Goal: Transaction & Acquisition: Purchase product/service

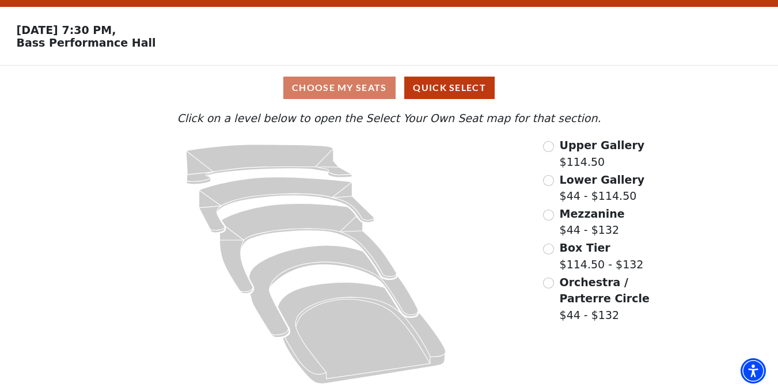
scroll to position [35, 0]
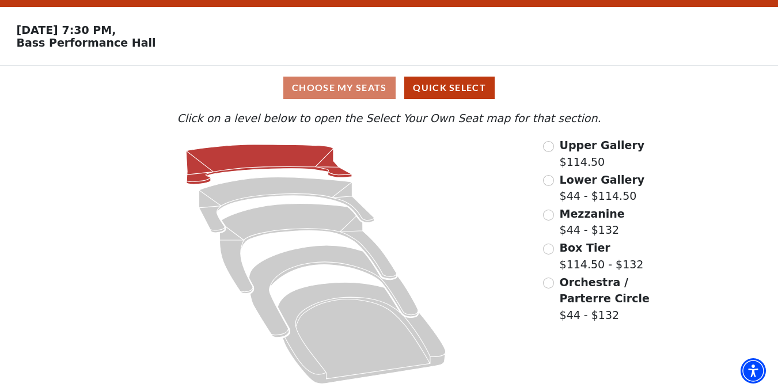
click at [270, 164] on icon at bounding box center [269, 165] width 166 height 40
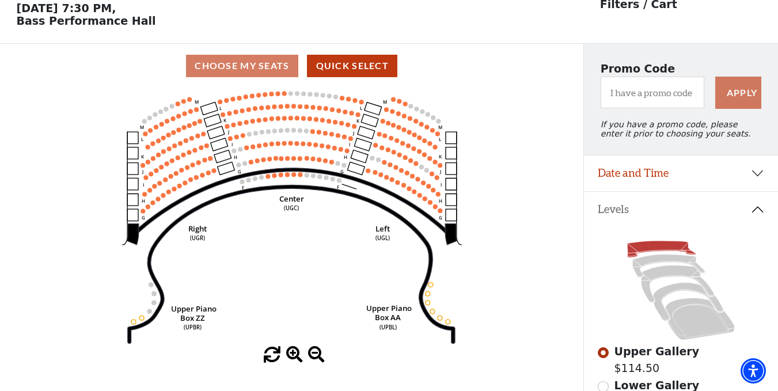
scroll to position [54, 0]
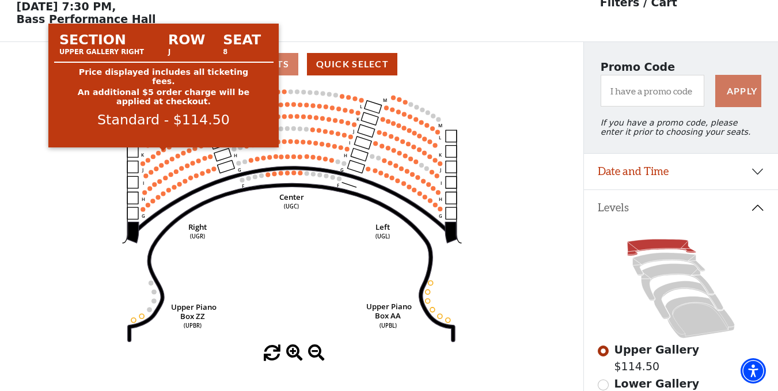
click at [164, 152] on circle at bounding box center [163, 150] width 5 height 5
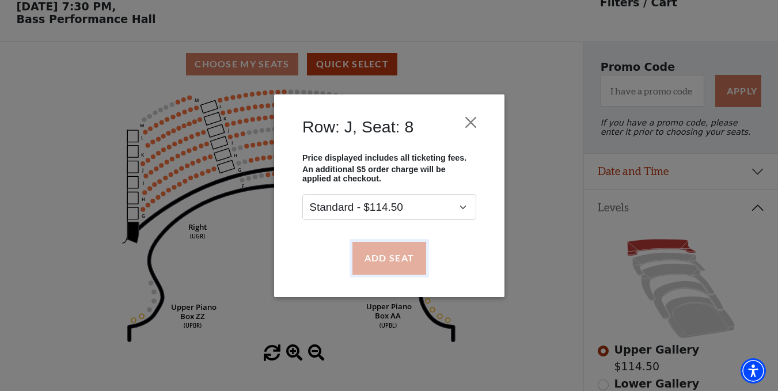
click at [381, 260] on button "Add Seat" at bounding box center [389, 258] width 74 height 32
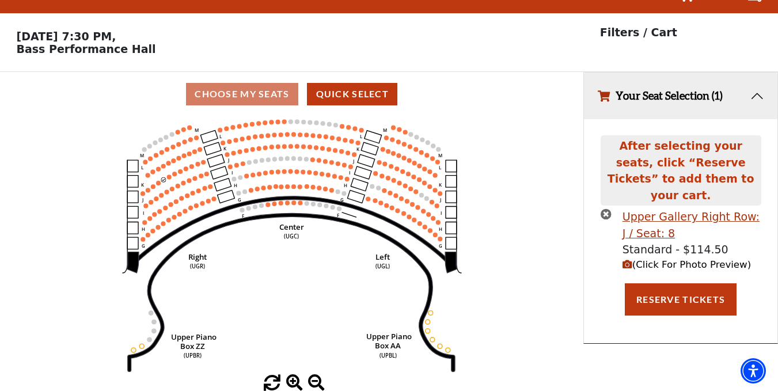
scroll to position [0, 0]
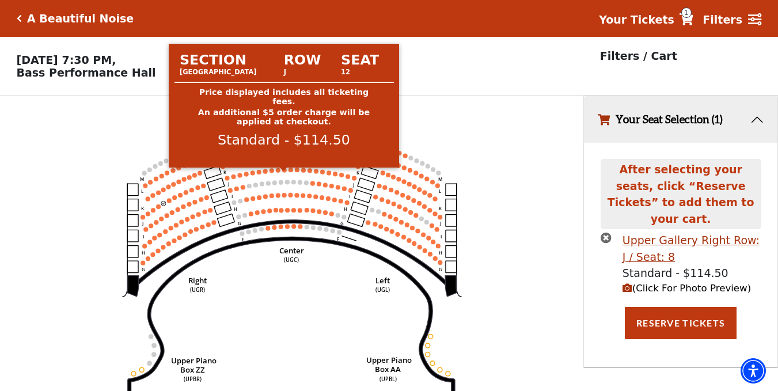
click at [286, 172] on circle at bounding box center [284, 170] width 5 height 5
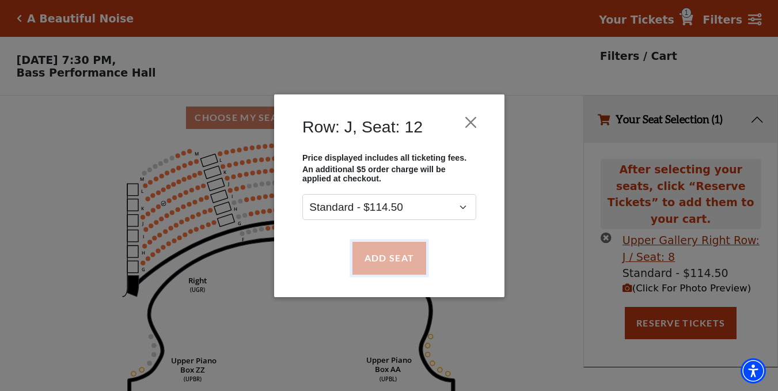
click at [363, 264] on button "Add Seat" at bounding box center [389, 258] width 74 height 32
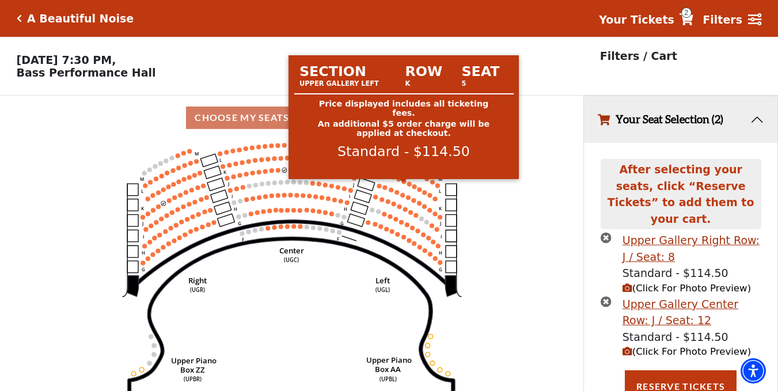
click at [405, 184] on circle at bounding box center [404, 181] width 5 height 5
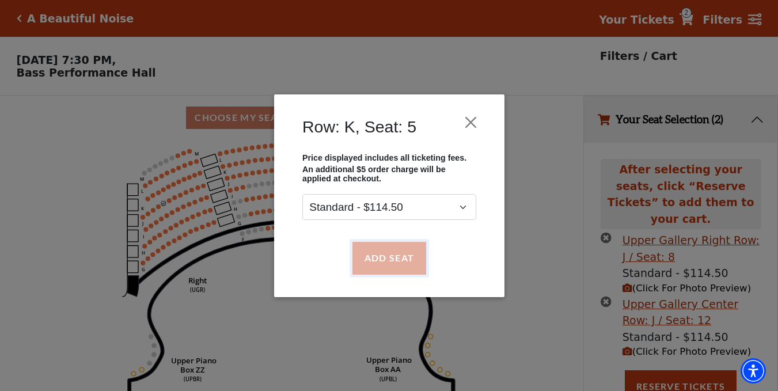
click at [385, 255] on button "Add Seat" at bounding box center [389, 258] width 74 height 32
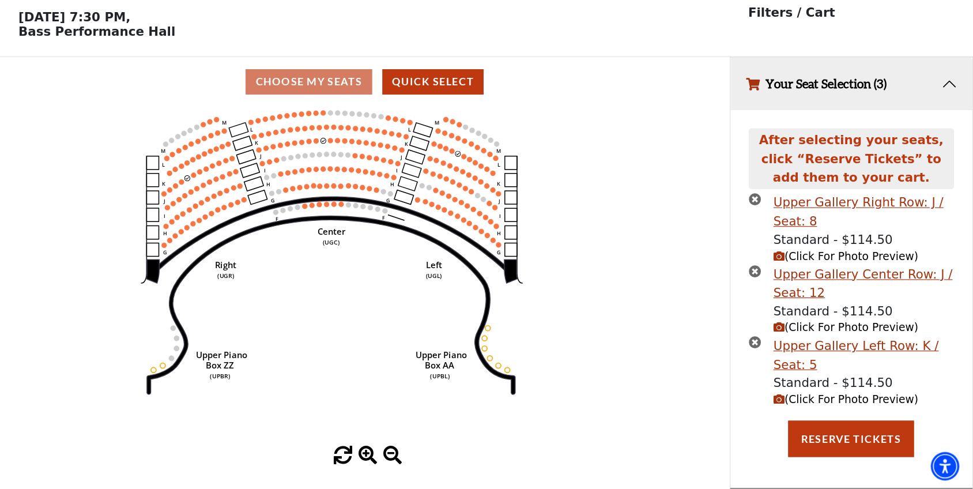
scroll to position [27, 0]
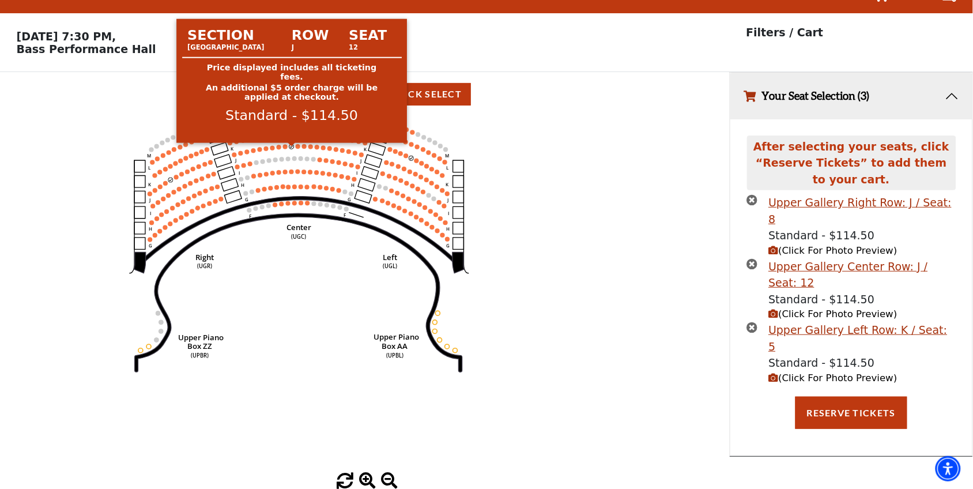
click at [292, 147] on circle at bounding box center [291, 146] width 5 height 5
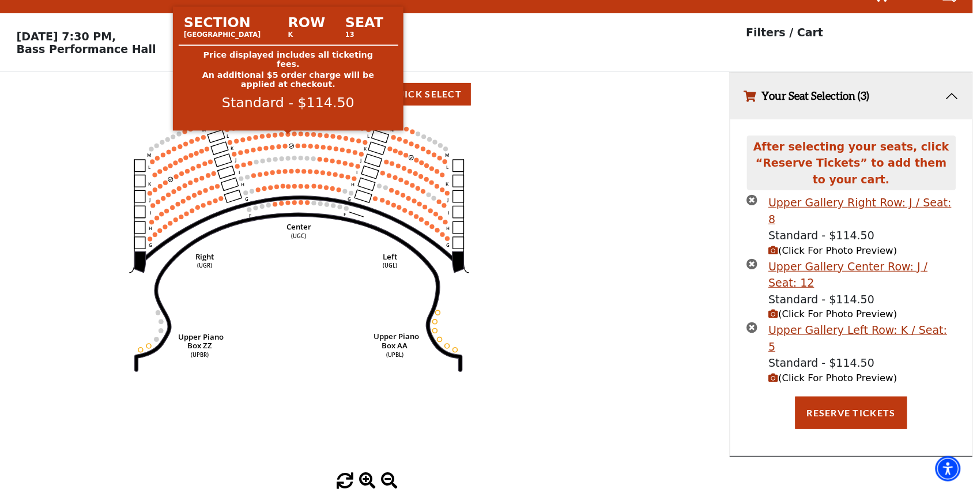
click at [288, 133] on circle at bounding box center [288, 134] width 5 height 5
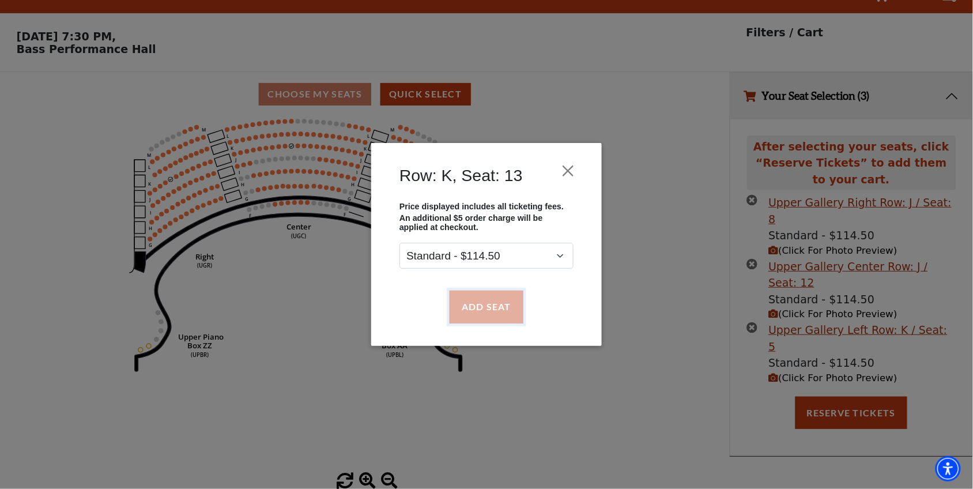
click at [471, 308] on button "Add Seat" at bounding box center [486, 306] width 74 height 32
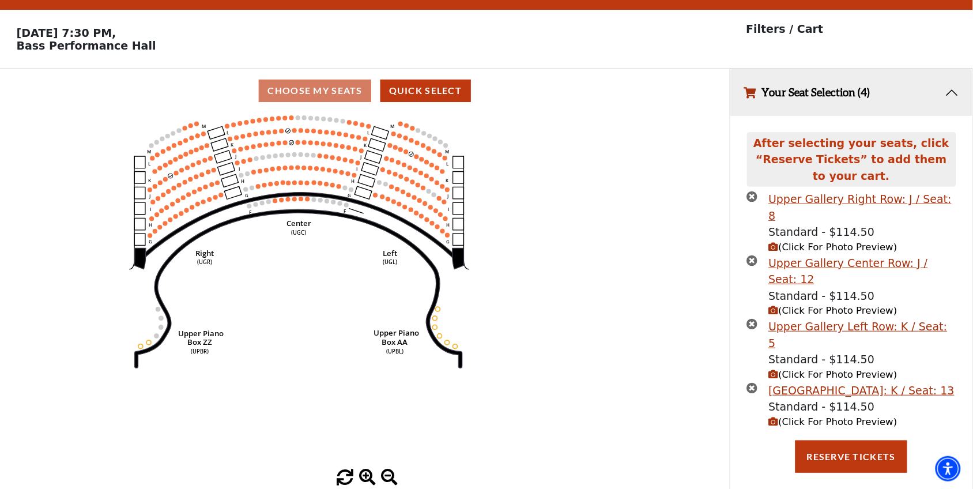
scroll to position [0, 0]
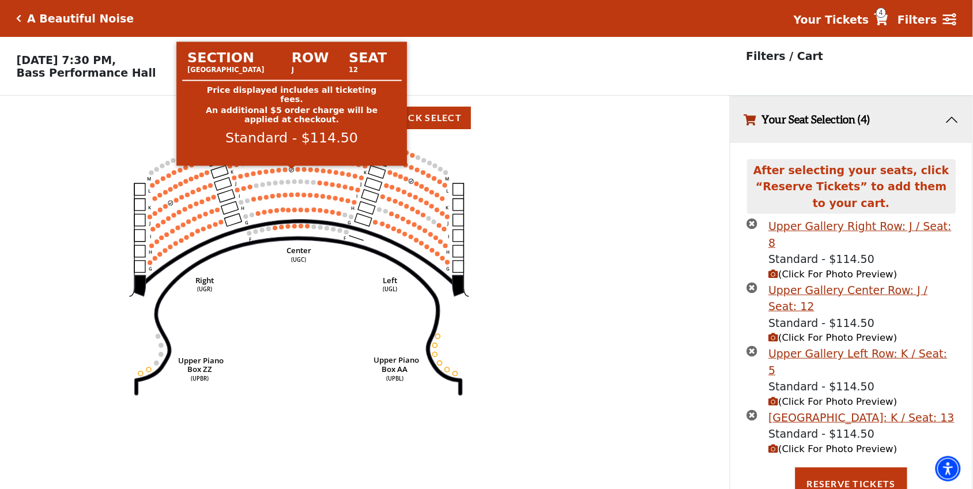
click at [294, 172] on icon "Center (UGC) Right (UGR) Left (UGL) Upper Piano Box ZZ (UPBR) Upper Piano Box A…" at bounding box center [364, 318] width 656 height 356
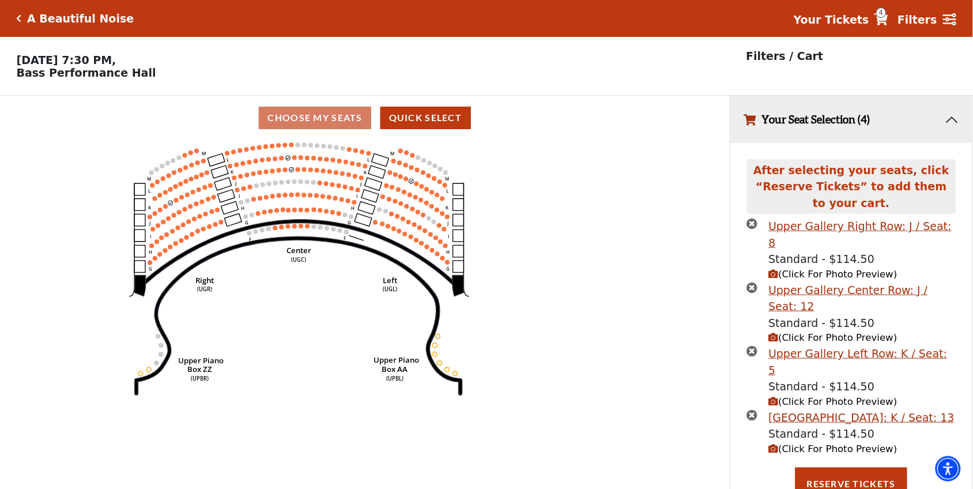
click at [747, 282] on icon "times-circle" at bounding box center [752, 287] width 11 height 11
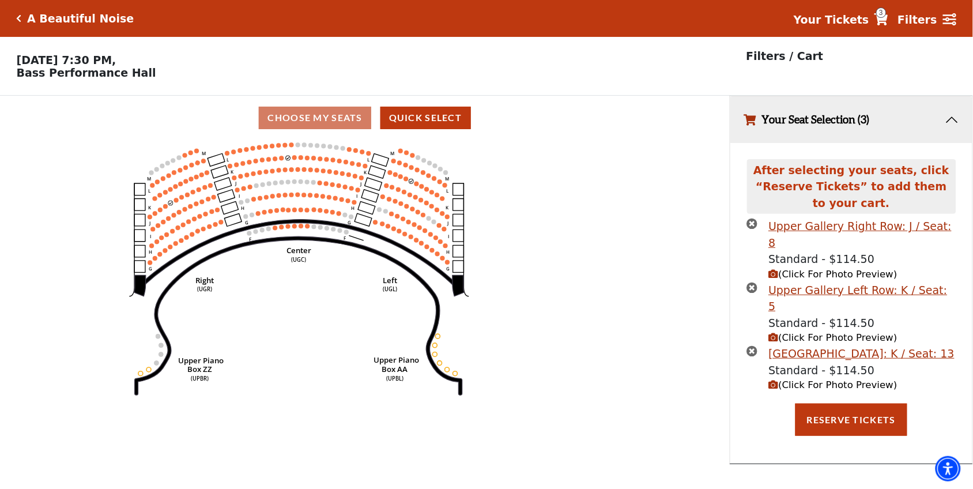
click at [753, 228] on icon "times-circle" at bounding box center [752, 223] width 11 height 11
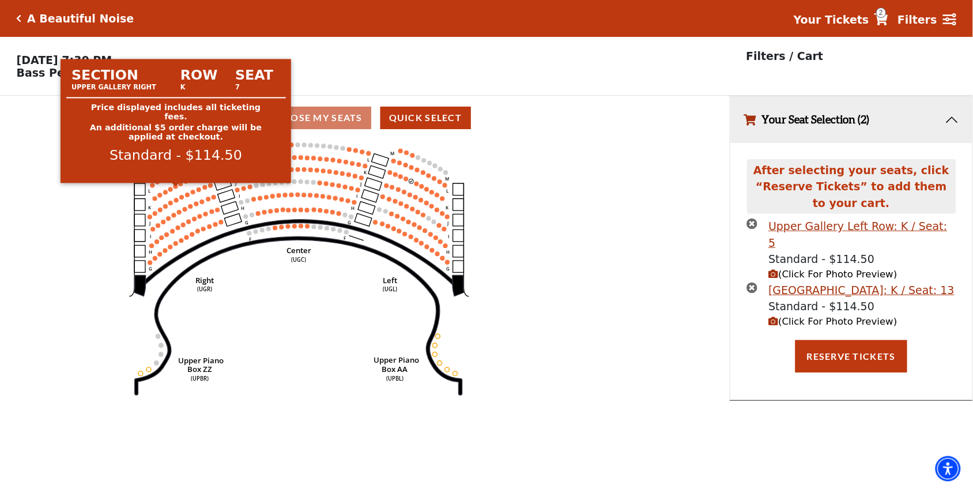
click at [177, 188] on circle at bounding box center [175, 186] width 5 height 5
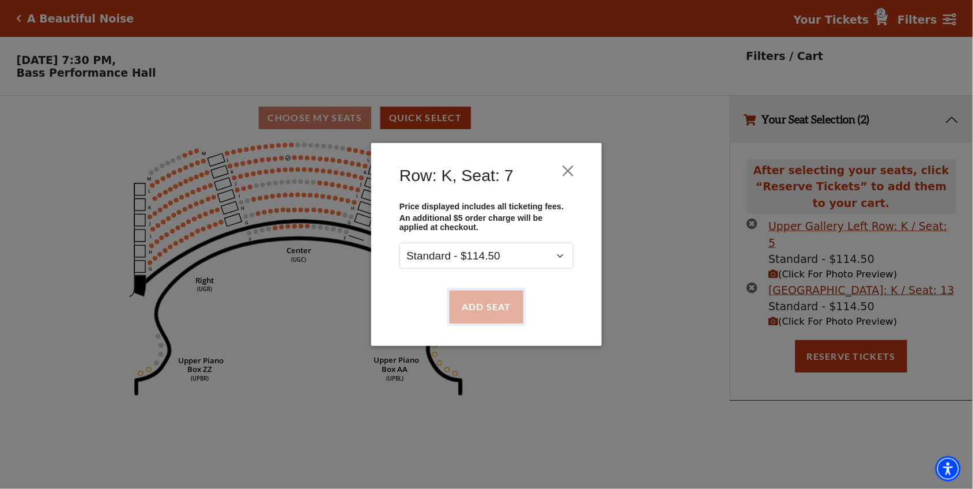
click at [508, 307] on button "Add Seat" at bounding box center [486, 306] width 74 height 32
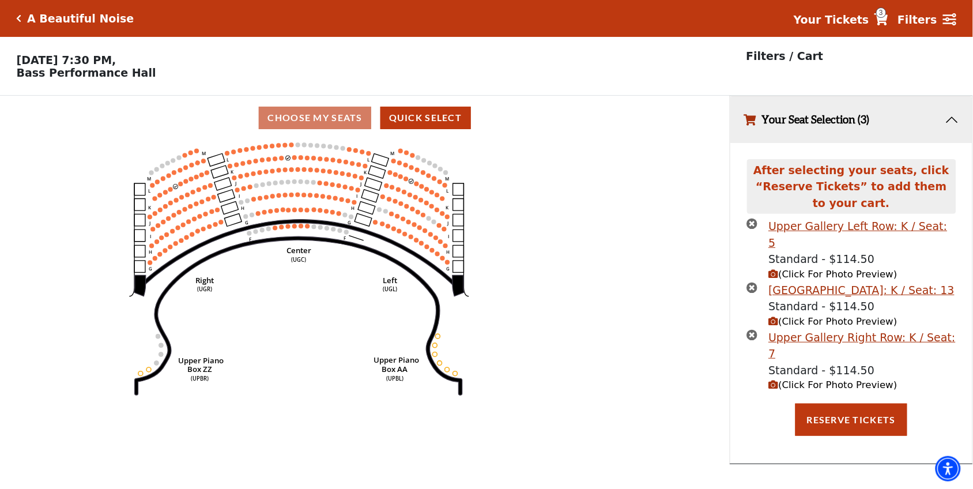
click at [750, 228] on icon "times-circle" at bounding box center [752, 223] width 11 height 11
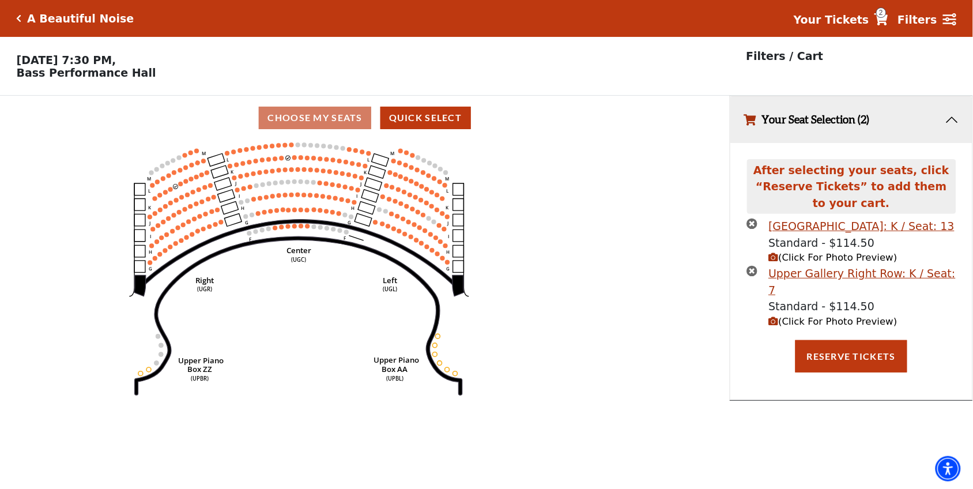
click at [751, 269] on icon "times-circle" at bounding box center [752, 270] width 11 height 11
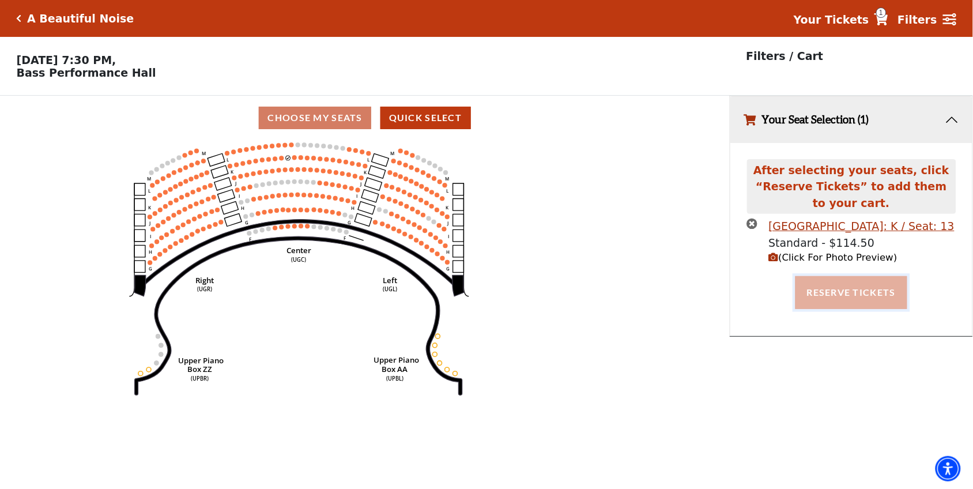
click at [778, 296] on button "Reserve Tickets" at bounding box center [851, 292] width 112 height 32
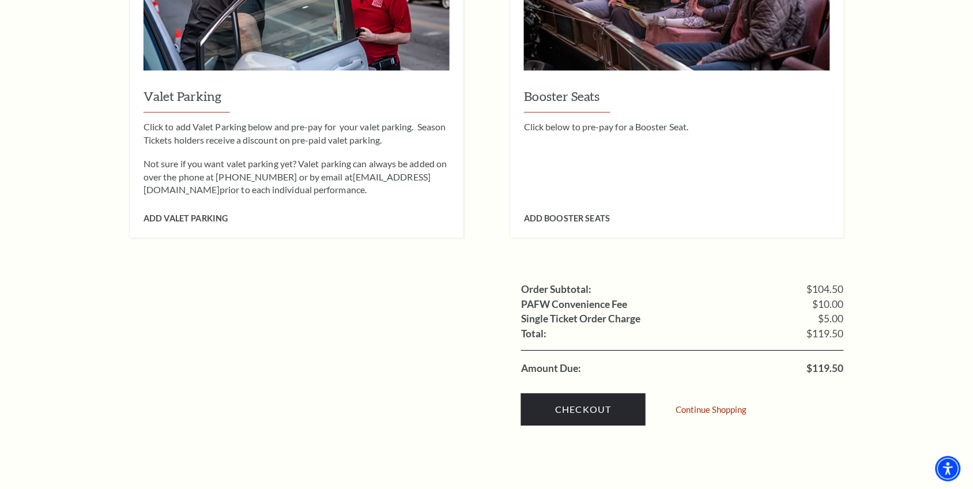
scroll to position [932, 0]
